Goal: Find specific page/section: Find specific page/section

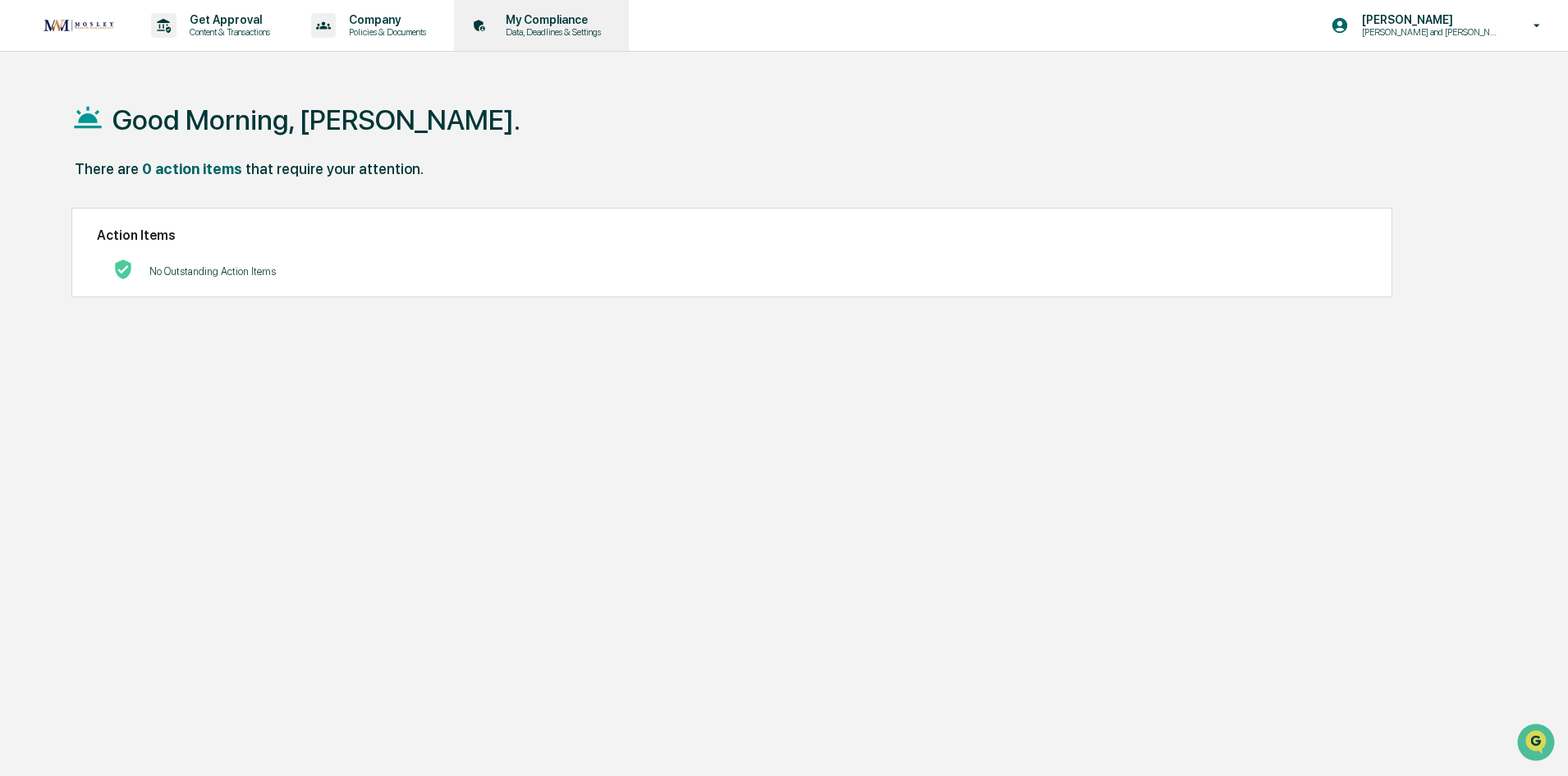
click at [544, 20] on p "My Compliance" at bounding box center [551, 20] width 117 height 14
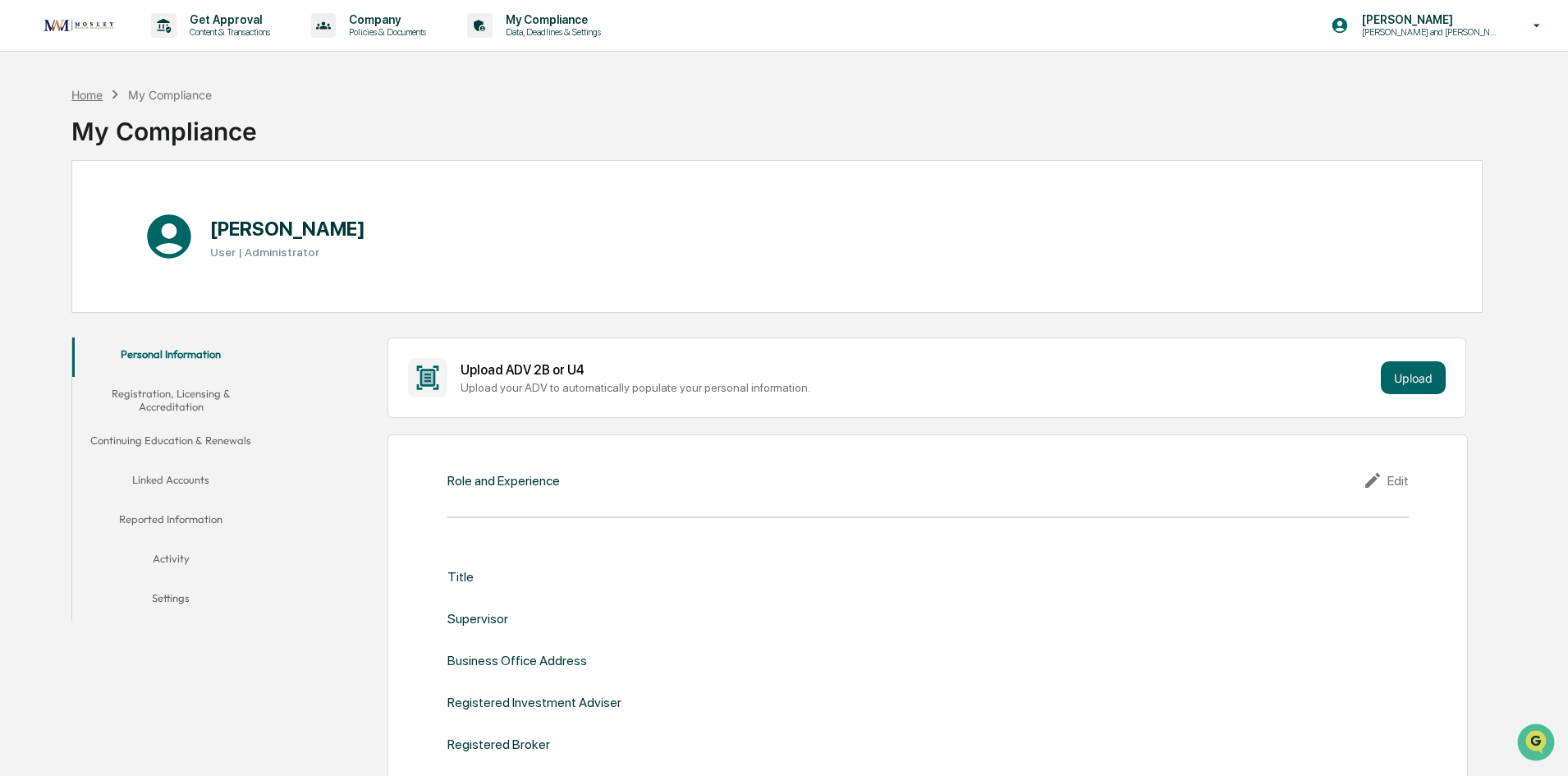
click at [90, 100] on div "Home" at bounding box center [87, 95] width 31 height 14
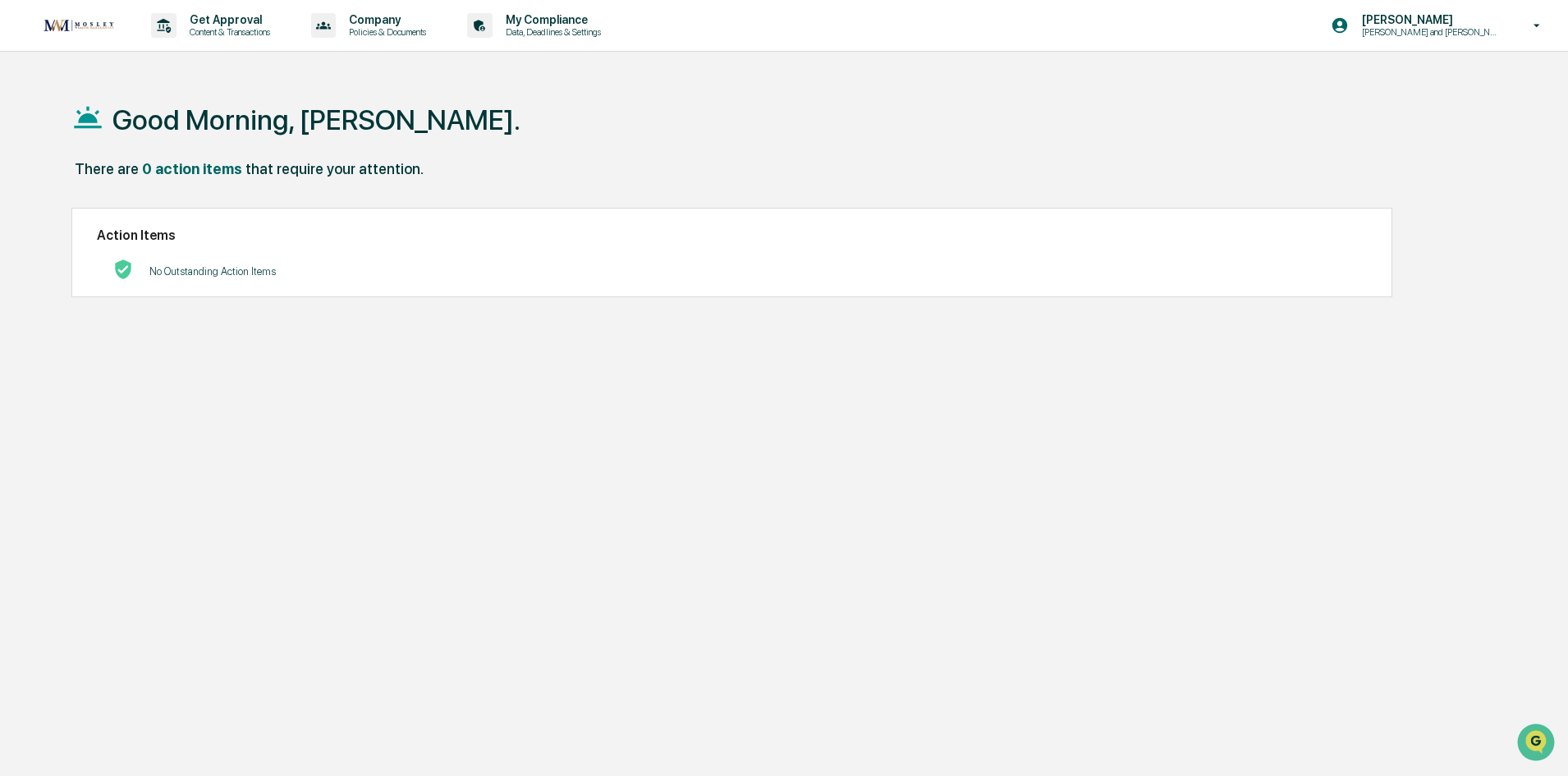
click at [90, 25] on img at bounding box center [79, 25] width 79 height 21
click at [1539, 26] on icon at bounding box center [1537, 26] width 29 height 15
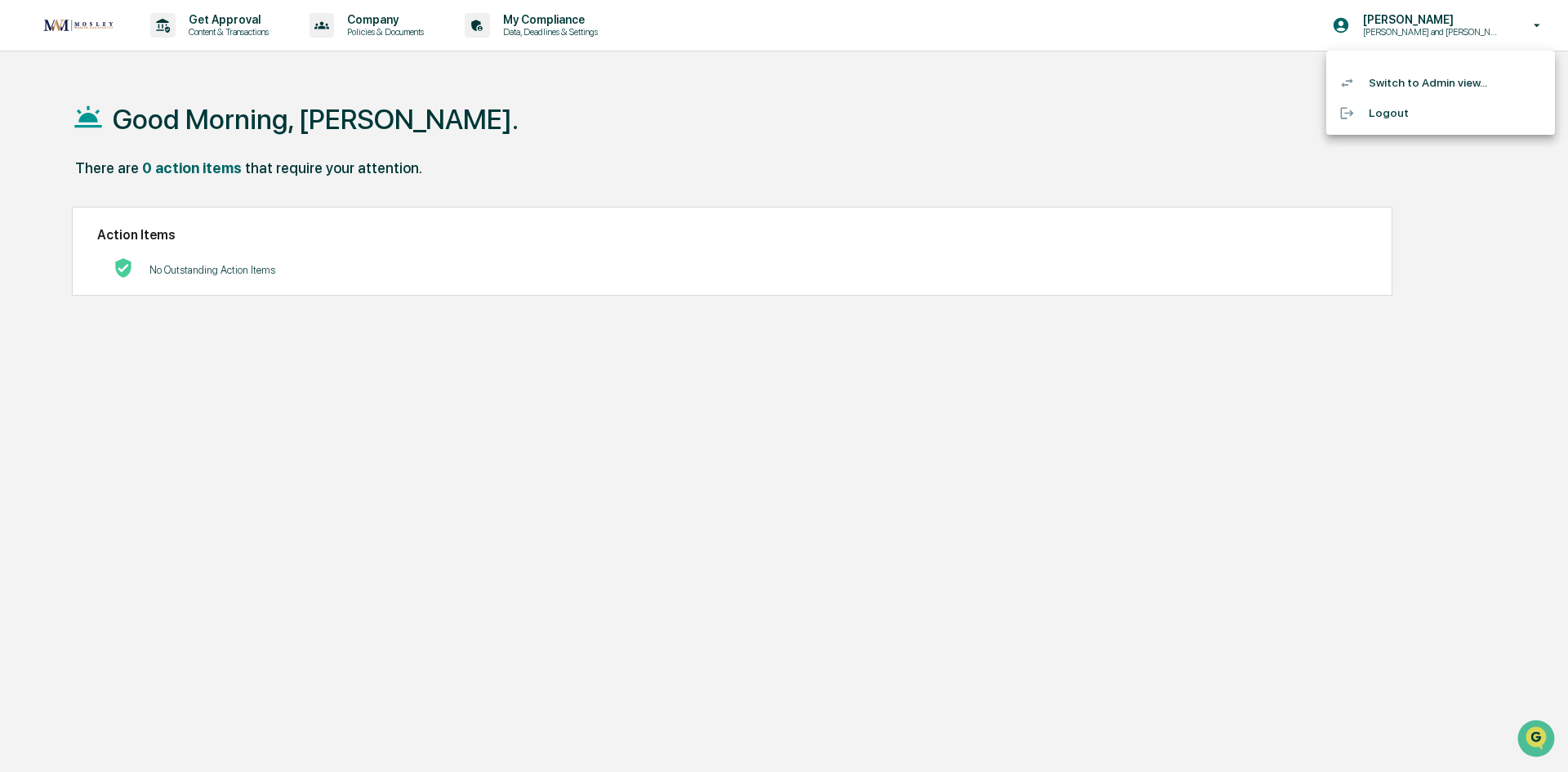
click at [1415, 82] on li "Switch to Admin view..." at bounding box center [1441, 83] width 229 height 30
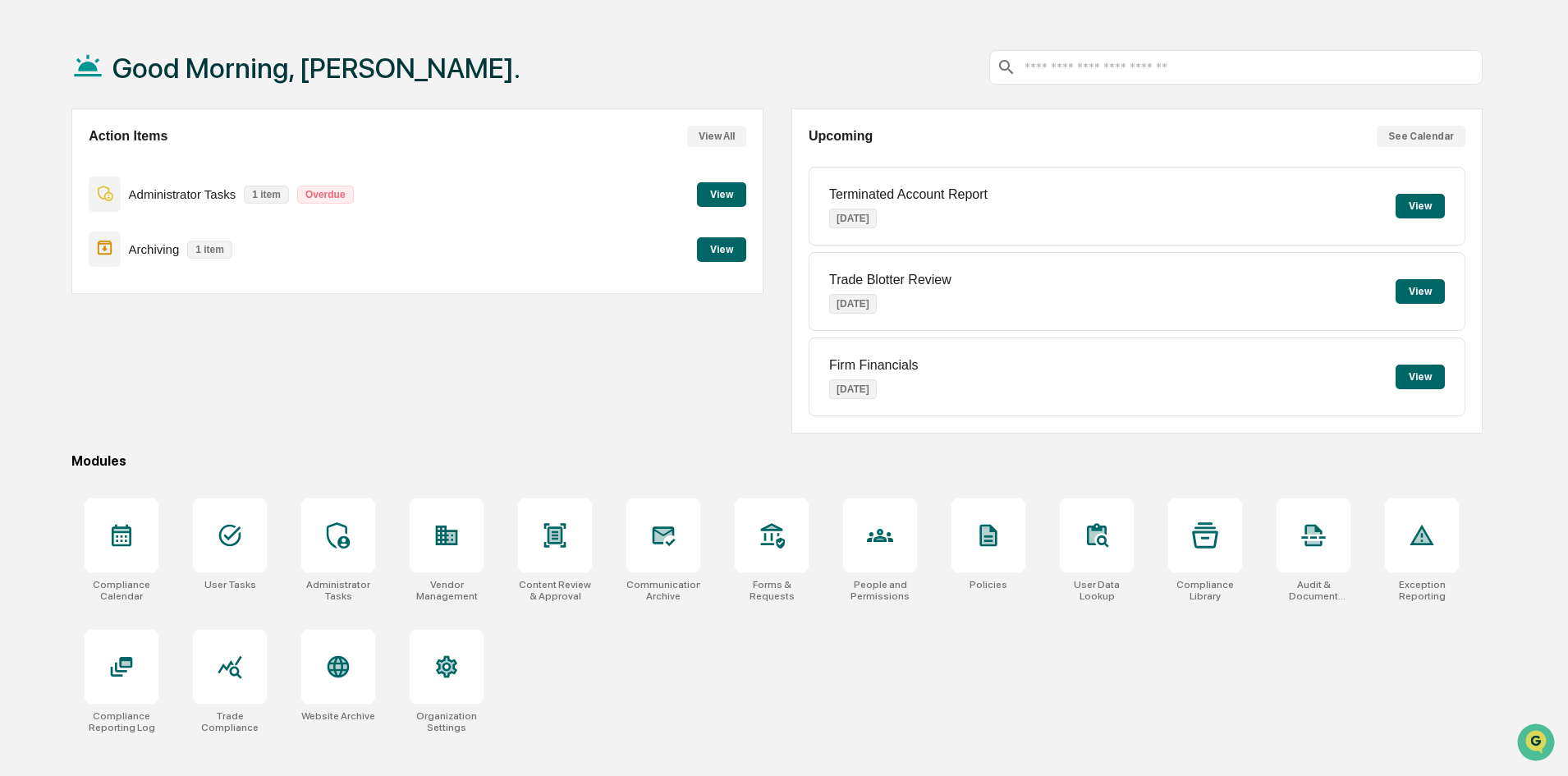
scroll to position [78, 0]
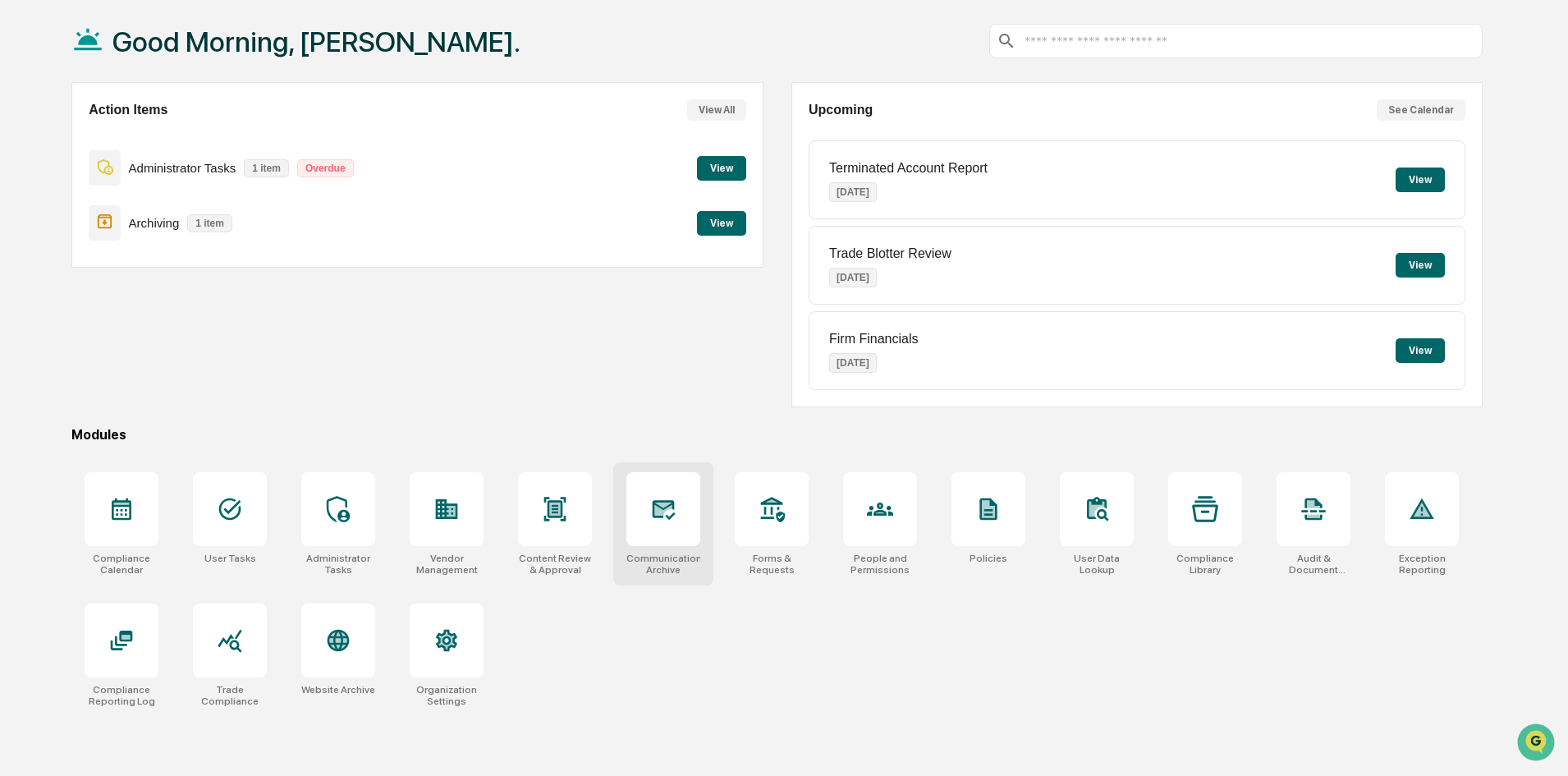
click at [679, 519] on div at bounding box center [663, 509] width 73 height 73
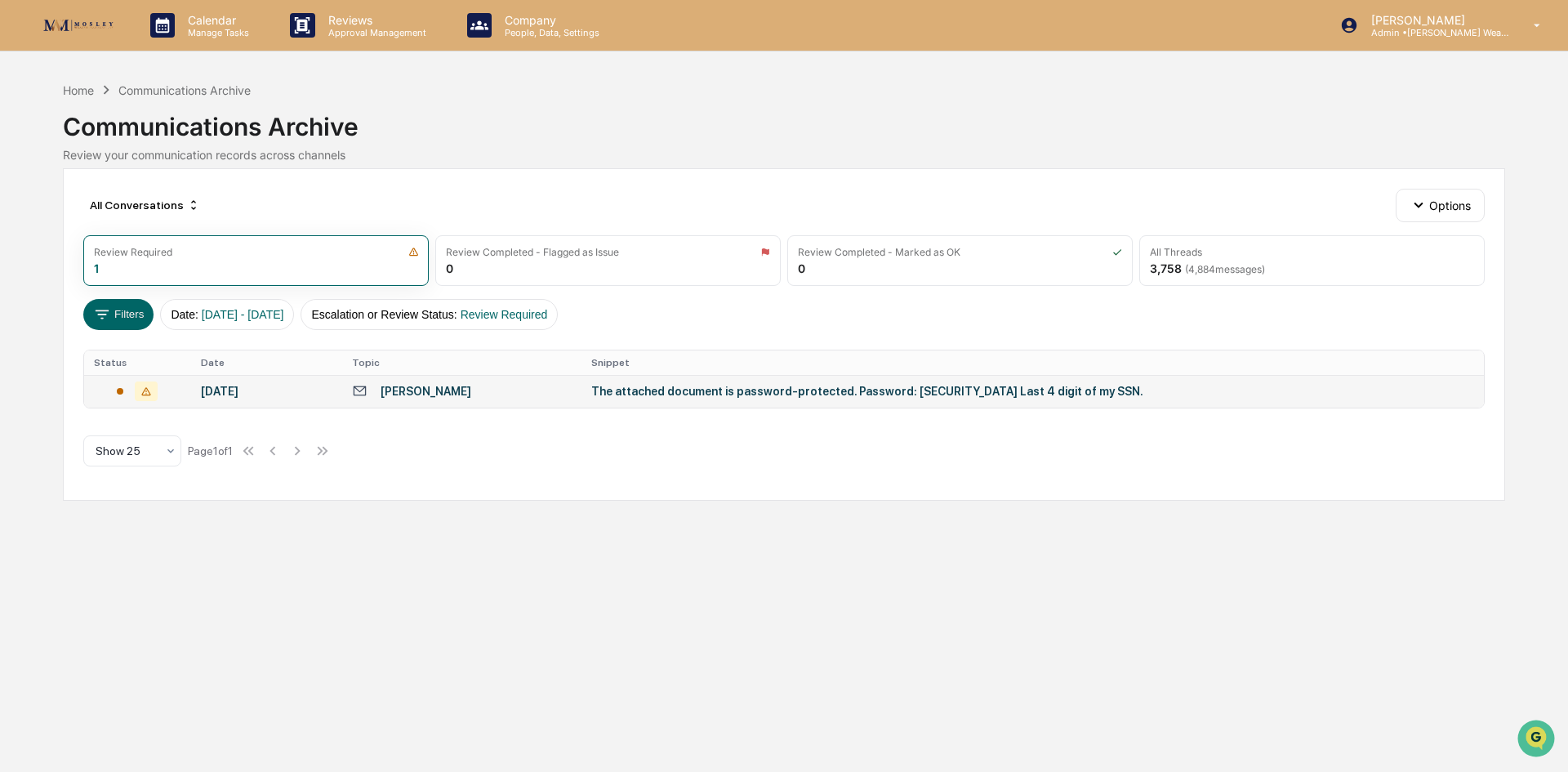
click at [671, 393] on div "The attached document is password-protected. Password: [SECURITY_DATA] Last 4 d…" at bounding box center [918, 391] width 654 height 13
click at [88, 604] on div "Calendar Manage Tasks Reviews Approval Management Company People, Data, Setting…" at bounding box center [784, 386] width 1568 height 772
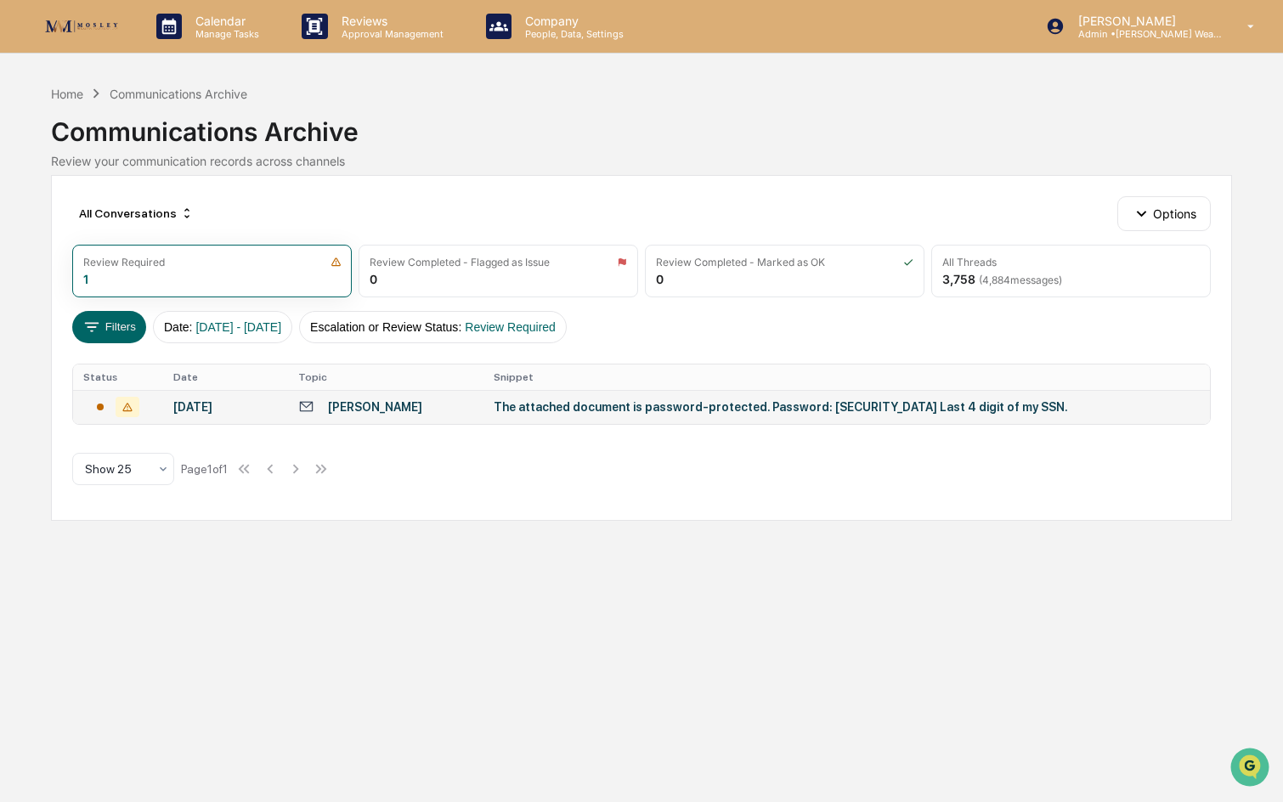
click at [606, 108] on div "Communications Archive" at bounding box center [641, 125] width 1180 height 44
click at [695, 138] on div "Communications Archive" at bounding box center [641, 125] width 1180 height 44
